Goal: Check status: Check status

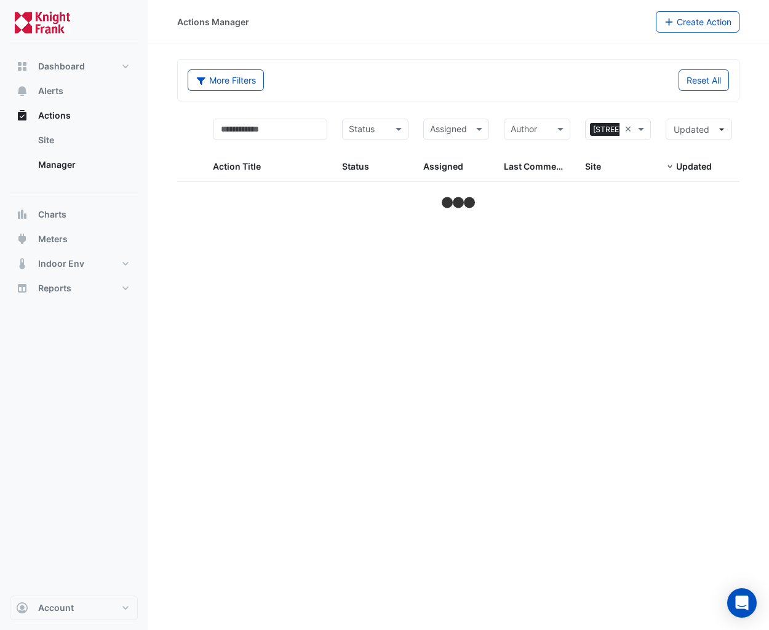
select select "**"
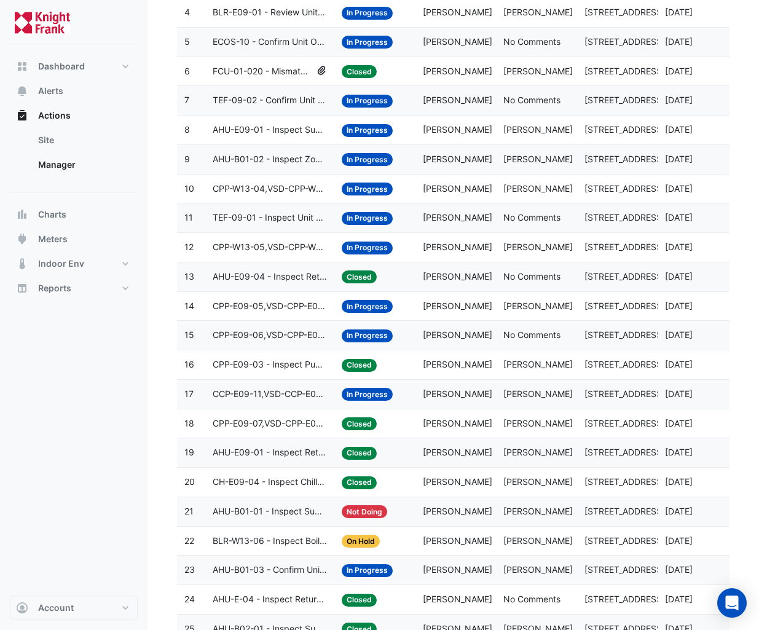
scroll to position [279, 0]
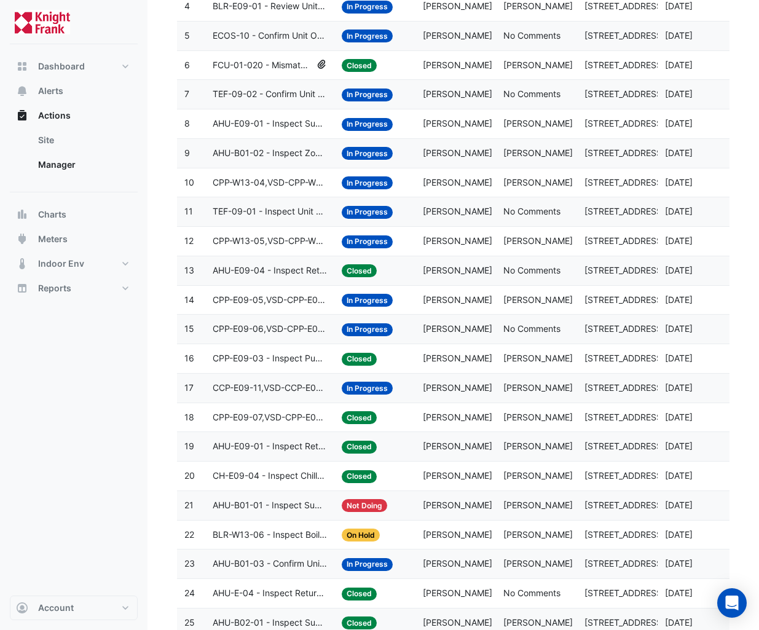
click at [282, 61] on span "FCU-01-020 - Mismatch Alarm" at bounding box center [262, 65] width 99 height 14
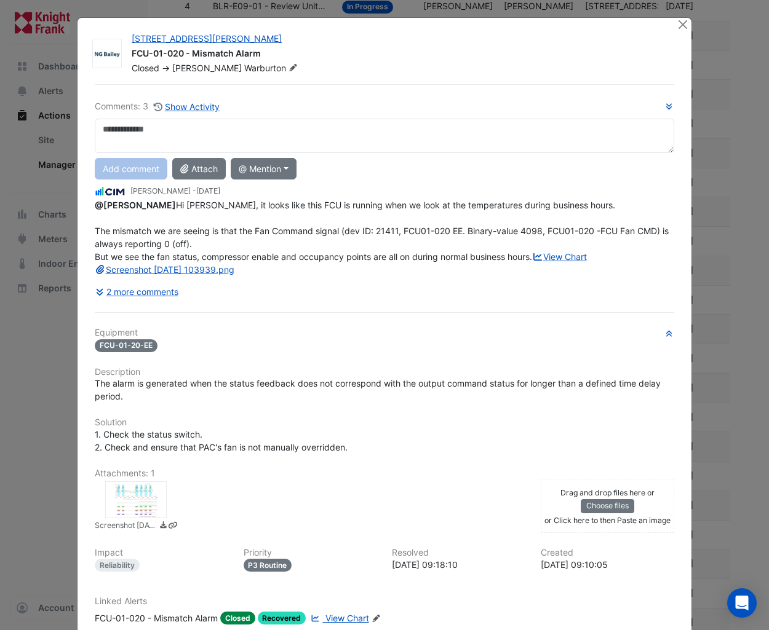
click at [114, 518] on div at bounding box center [135, 499] width 61 height 37
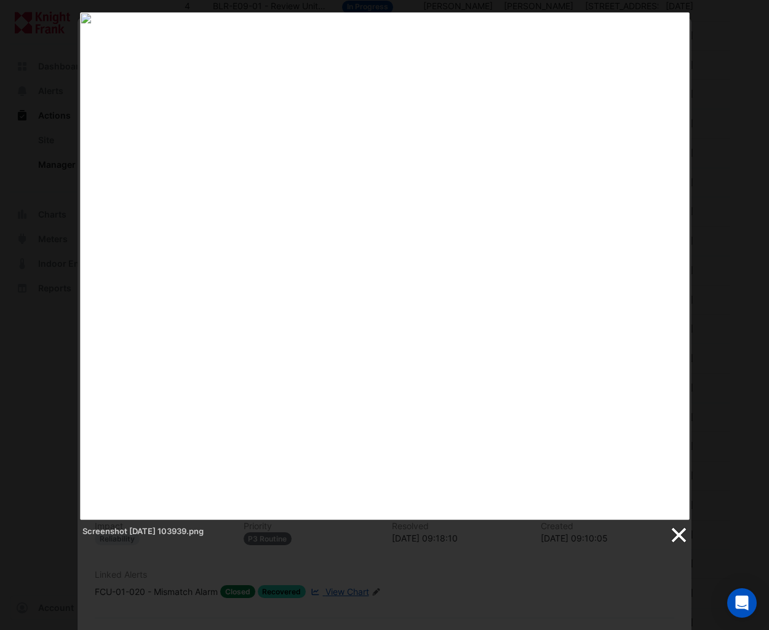
click at [675, 536] on link at bounding box center [677, 535] width 18 height 18
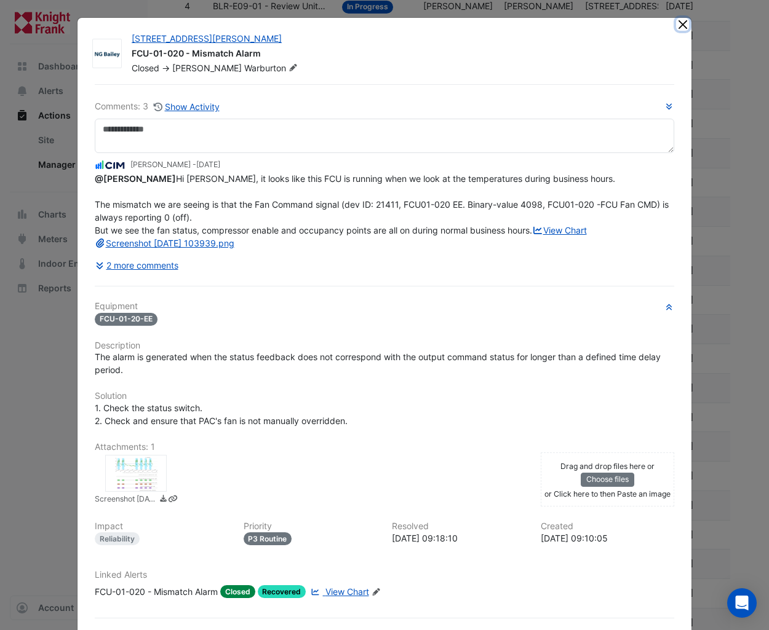
click at [679, 24] on button "Close" at bounding box center [682, 24] width 13 height 13
